Goal: Transaction & Acquisition: Purchase product/service

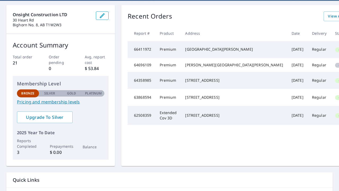
scroll to position [46, 0]
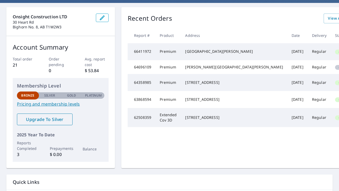
click at [56, 120] on span "Upgrade To Silver" at bounding box center [44, 119] width 47 height 6
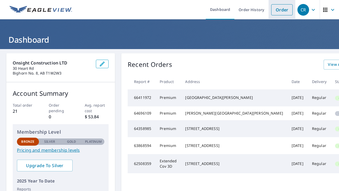
click at [282, 11] on link "Order" at bounding box center [281, 9] width 21 height 11
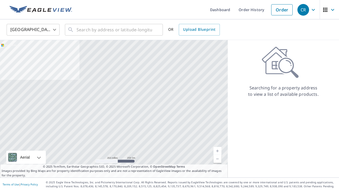
click at [59, 32] on body "CR CR Dashboard Order History Order CR United States US ​ ​ OR Upload Blueprint…" at bounding box center [169, 95] width 339 height 191
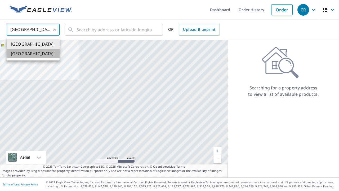
click at [25, 53] on li "[GEOGRAPHIC_DATA]" at bounding box center [33, 54] width 53 height 10
type input "CA"
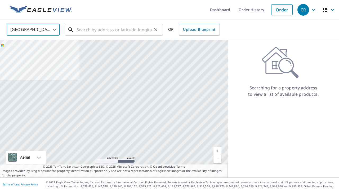
click at [87, 31] on input "text" at bounding box center [114, 29] width 75 height 15
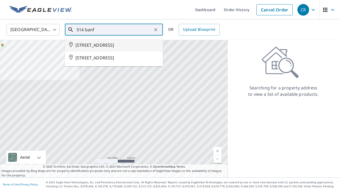
click at [83, 46] on span "[STREET_ADDRESS]" at bounding box center [116, 45] width 83 height 6
type input "[STREET_ADDRESS]"
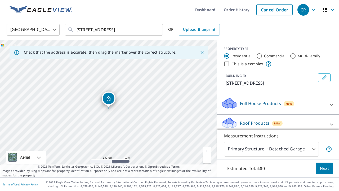
click at [207, 149] on link "Current Level 17, Zoom In" at bounding box center [207, 151] width 8 height 8
click at [207, 149] on link "Current Level 18, Zoom In" at bounding box center [207, 151] width 8 height 8
click at [205, 148] on link "Current Level 19, Zoom In" at bounding box center [207, 151] width 8 height 8
click at [260, 120] on p "Roof Products" at bounding box center [254, 123] width 29 height 6
click at [332, 124] on icon at bounding box center [331, 124] width 6 height 6
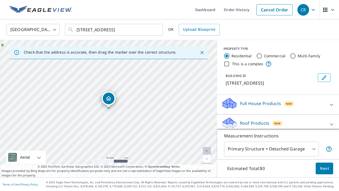
click at [332, 124] on icon at bounding box center [331, 124] width 3 height 2
click at [205, 159] on link "Current Level 20, Zoom Out" at bounding box center [207, 159] width 8 height 8
click at [244, 121] on p "Roof Products" at bounding box center [254, 123] width 29 height 6
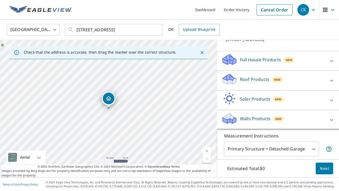
scroll to position [44, 0]
click at [250, 78] on p "Roof Products" at bounding box center [254, 79] width 29 height 6
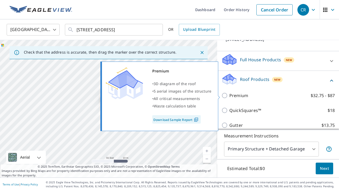
click at [241, 94] on p "Premium" at bounding box center [238, 95] width 19 height 6
click at [229, 94] on input "Premium $32.75 - $87" at bounding box center [225, 95] width 8 height 6
checkbox input "true"
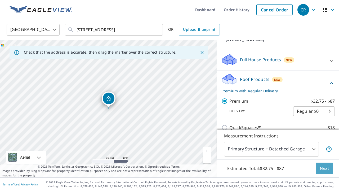
click at [324, 170] on span "Next" at bounding box center [324, 168] width 9 height 7
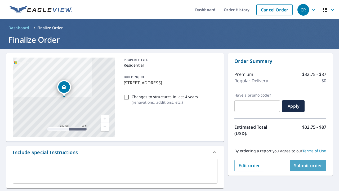
click at [299, 164] on span "Submit order" at bounding box center [308, 165] width 28 height 6
